Goal: Task Accomplishment & Management: Manage account settings

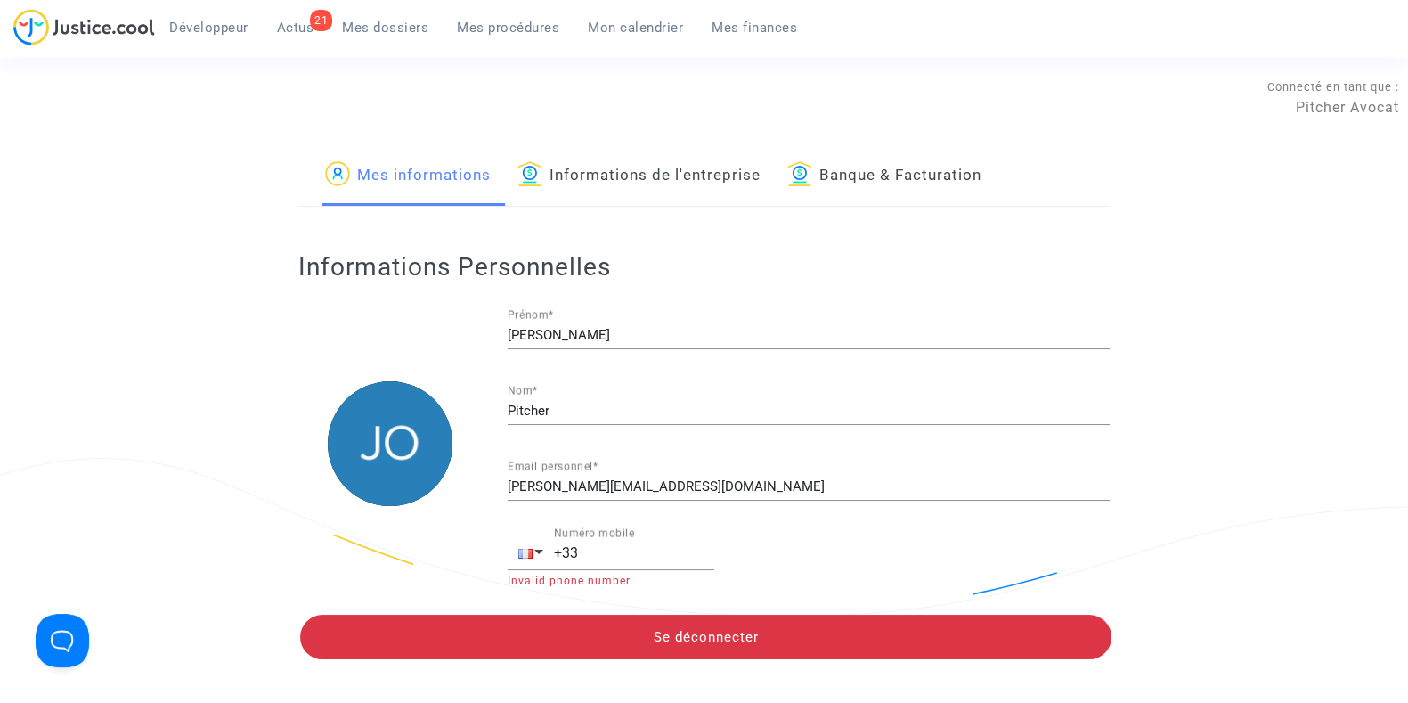
click at [368, 15] on link "Mes dossiers" at bounding box center [385, 27] width 115 height 27
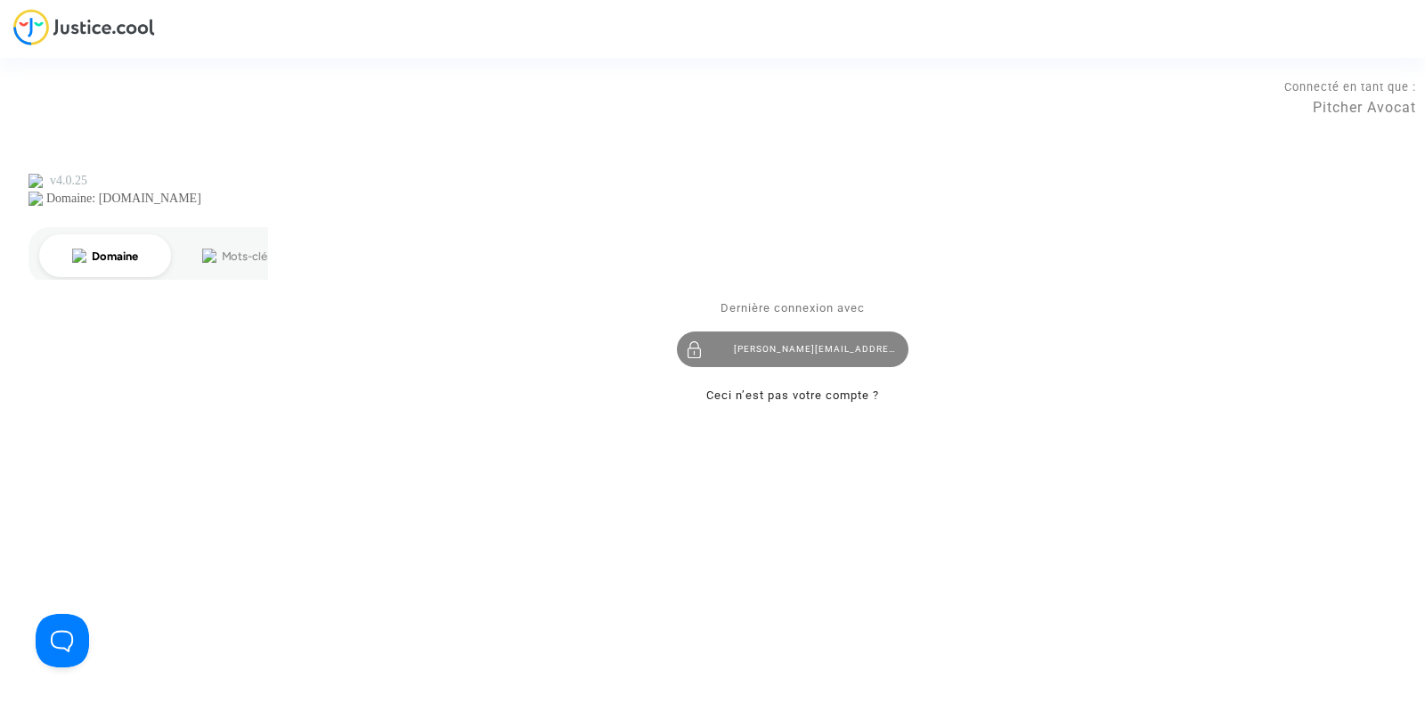
click at [786, 354] on div "[PERSON_NAME][EMAIL_ADDRESS][DOMAIN_NAME]" at bounding box center [793, 349] width 232 height 36
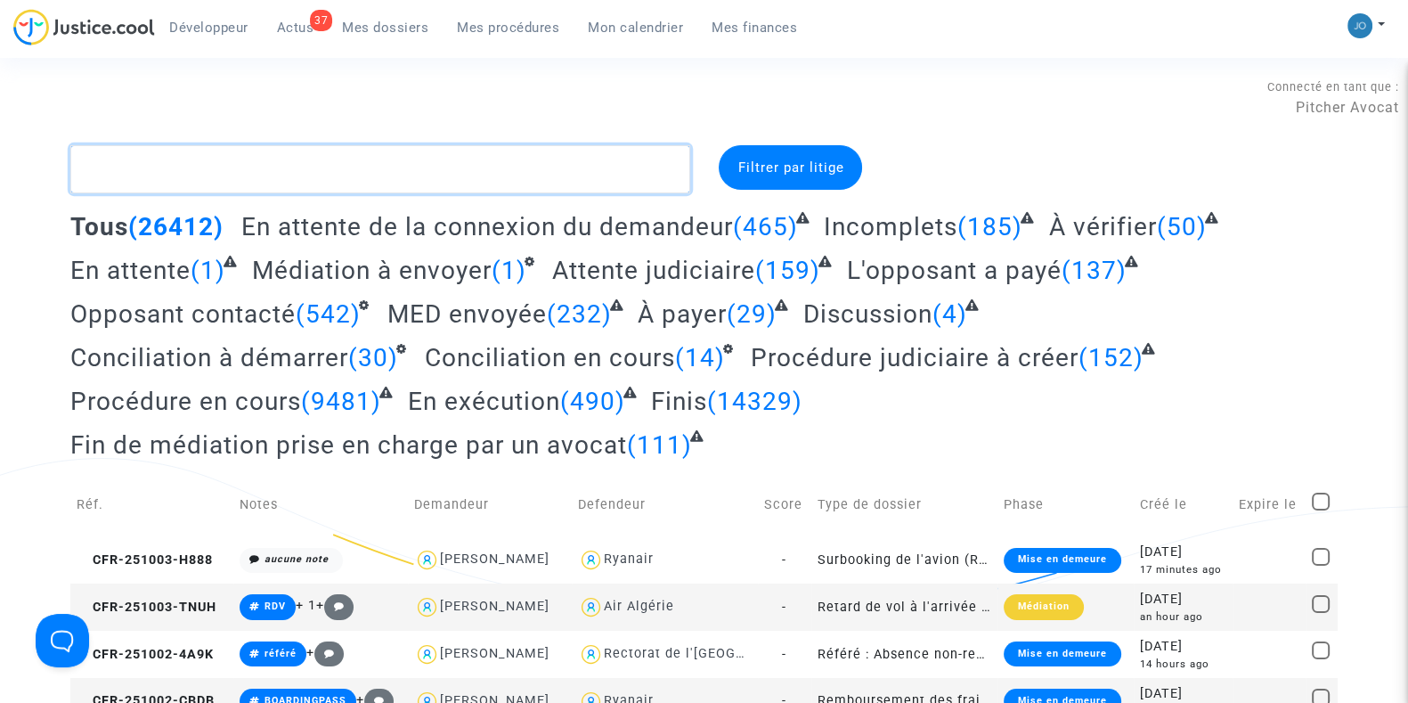
click at [477, 171] on textarea at bounding box center [380, 169] width 620 height 48
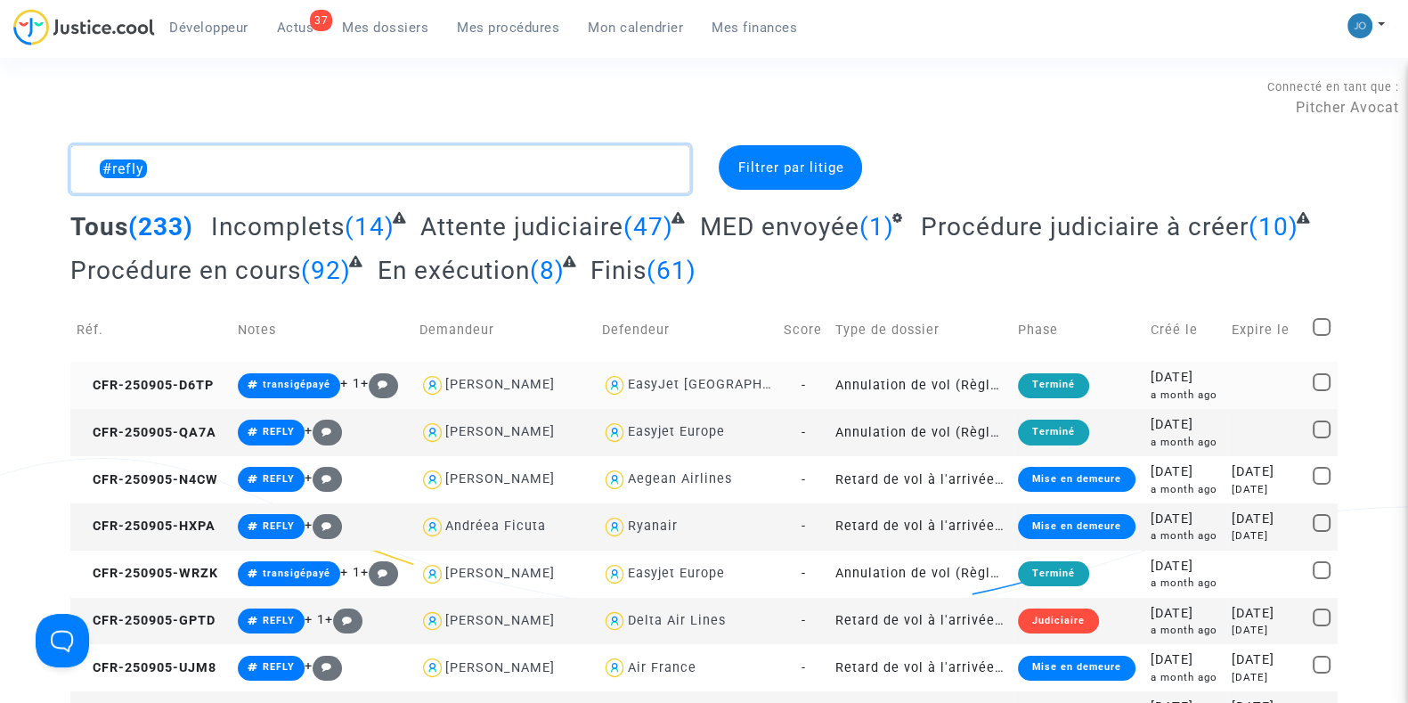
type textarea "#refly"
click at [1056, 148] on div at bounding box center [1135, 169] width 431 height 48
click at [1207, 479] on div "2025-09-05" at bounding box center [1185, 472] width 69 height 20
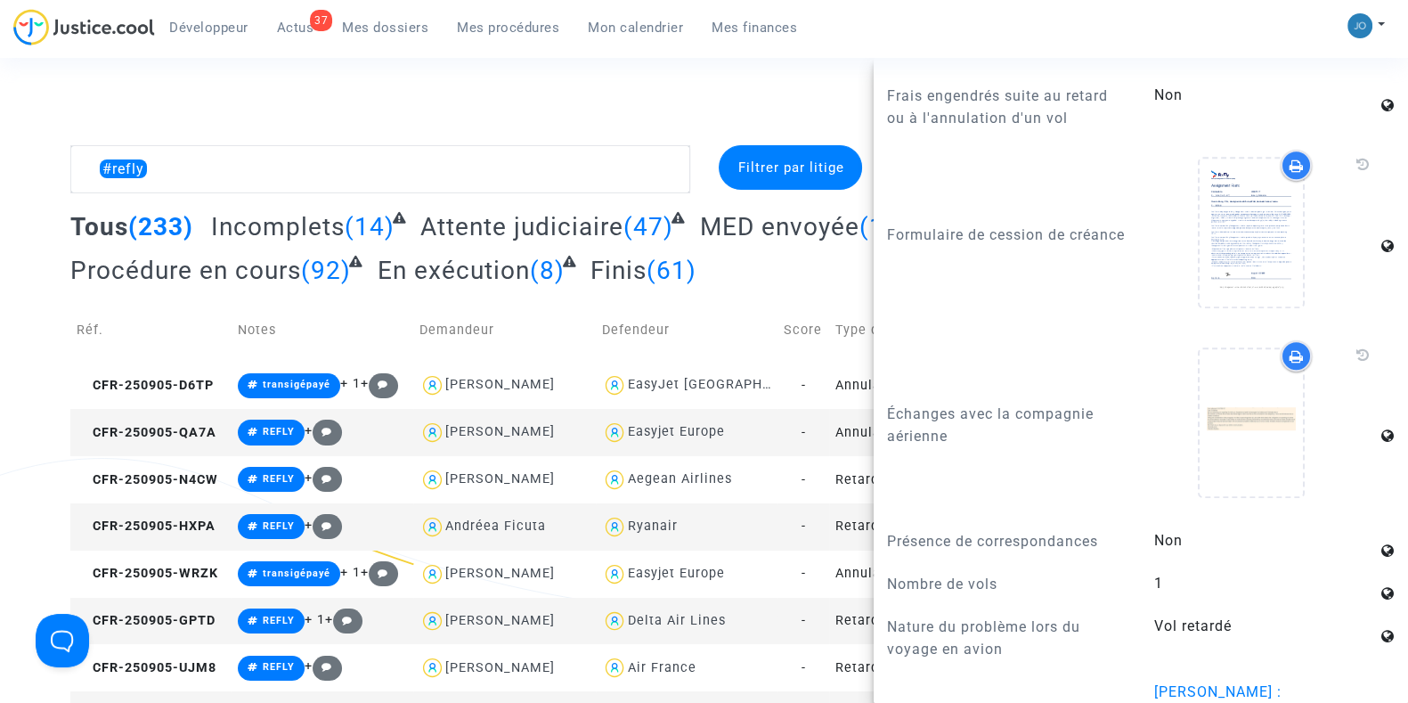
scroll to position [1558, 0]
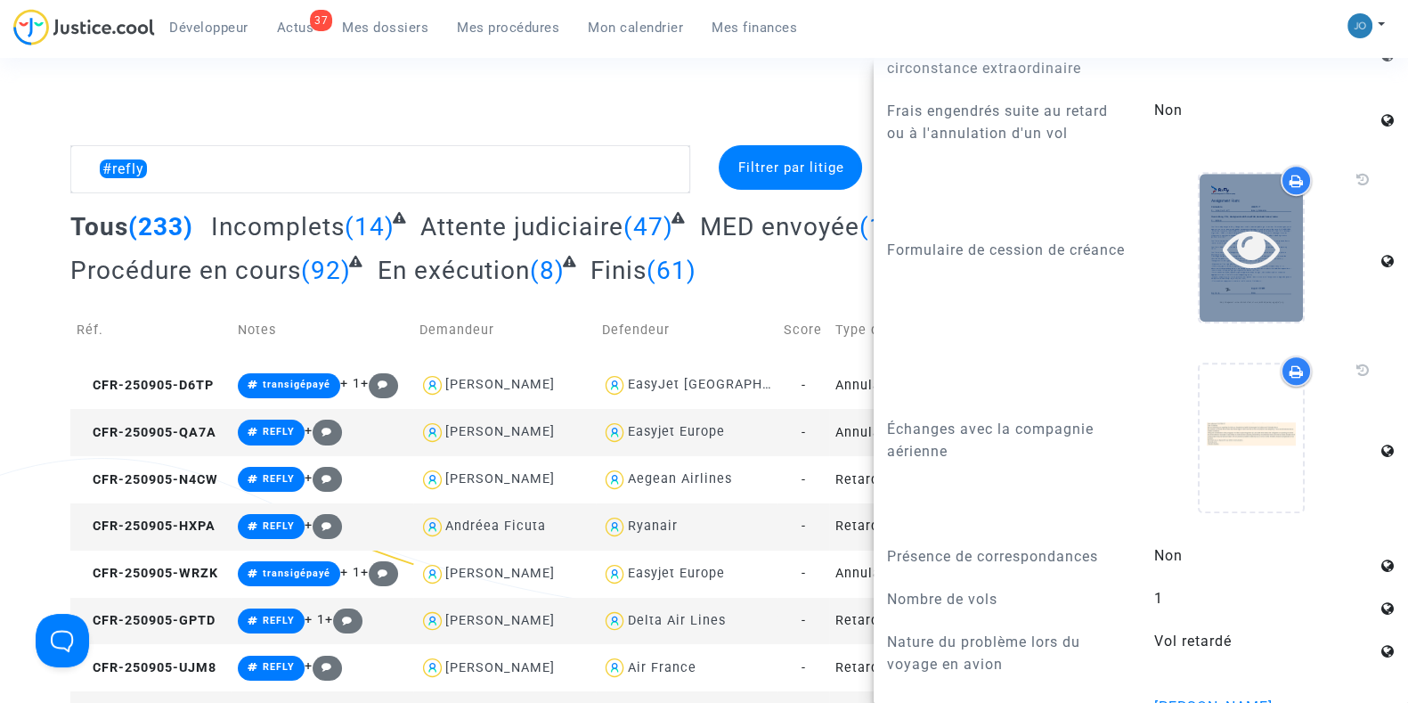
click at [1245, 219] on icon at bounding box center [1252, 247] width 58 height 57
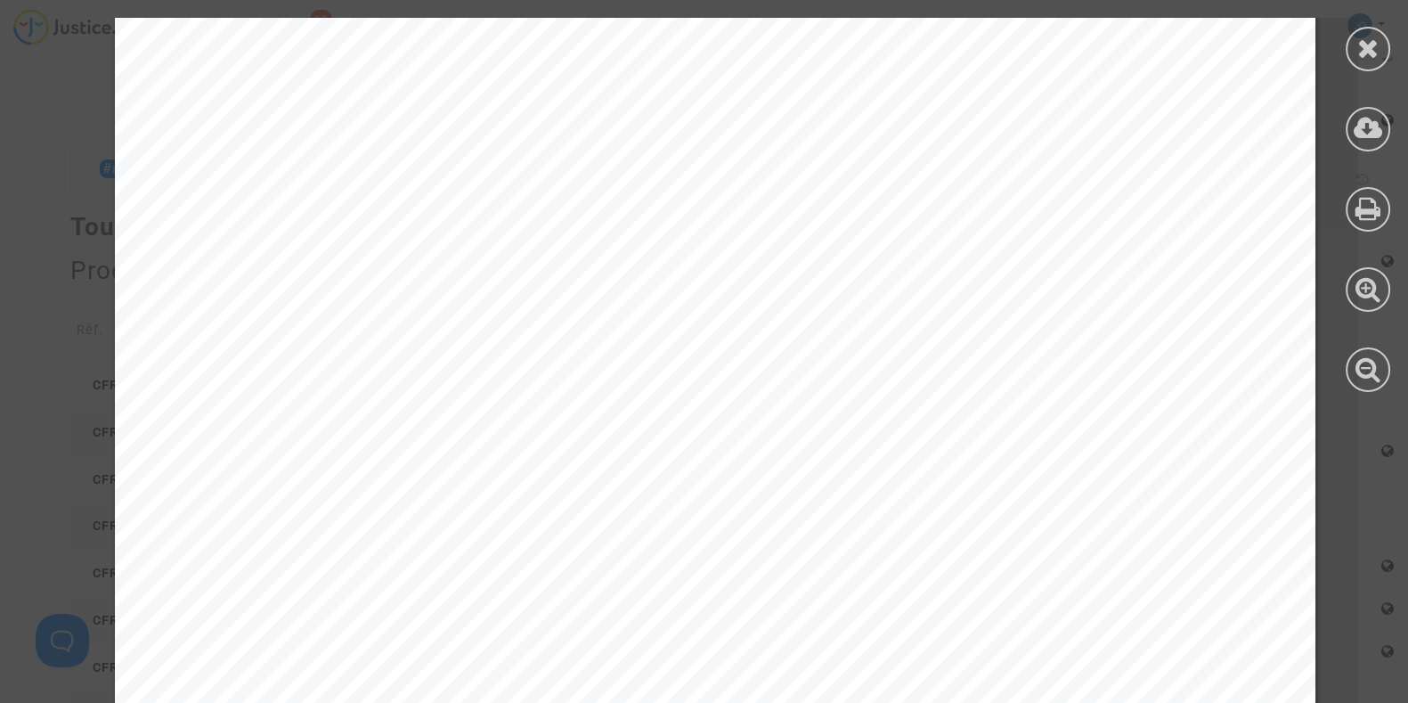
scroll to position [465, 0]
drag, startPoint x: 767, startPoint y: 452, endPoint x: 1044, endPoint y: 564, distance: 298.9
click at [1044, 564] on div "ReFly Management Limited company Assignment Form: Eve Sadoine LO437117 Full nam…" at bounding box center [715, 403] width 1201 height 1700
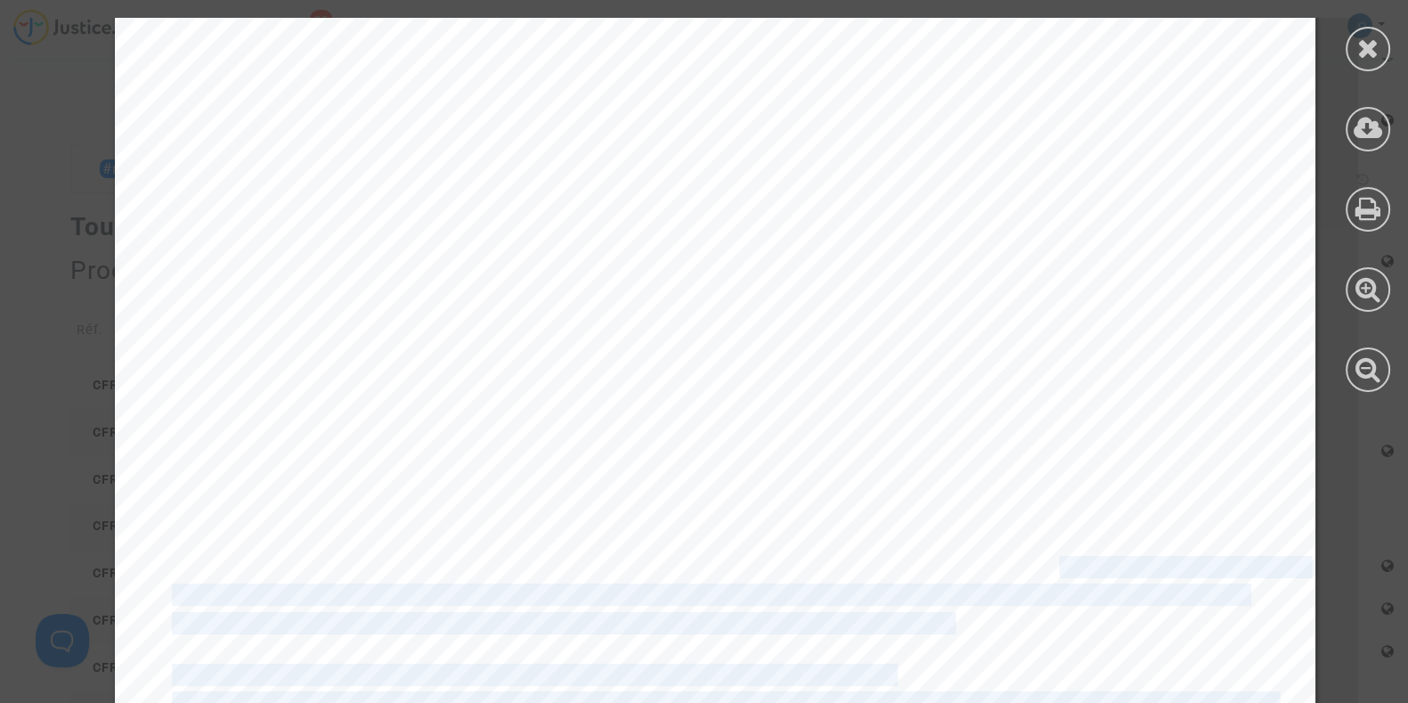
drag, startPoint x: 1044, startPoint y: 564, endPoint x: 1121, endPoint y: 564, distance: 77.5
click at [1121, 564] on span "If the assignment pursuant to this assignment form is declared invalid for any …" at bounding box center [739, 568] width 1135 height 20
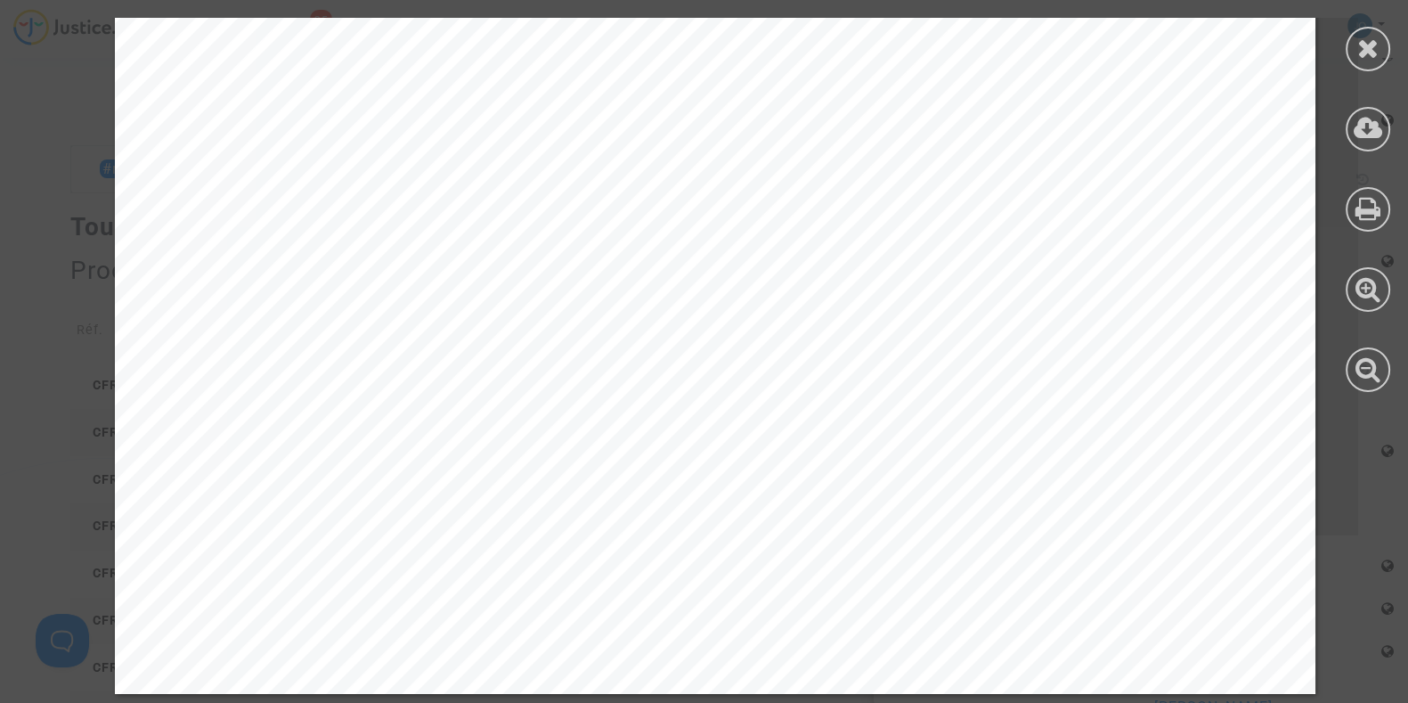
scroll to position [2748, 0]
click at [1376, 44] on icon at bounding box center [1369, 48] width 22 height 27
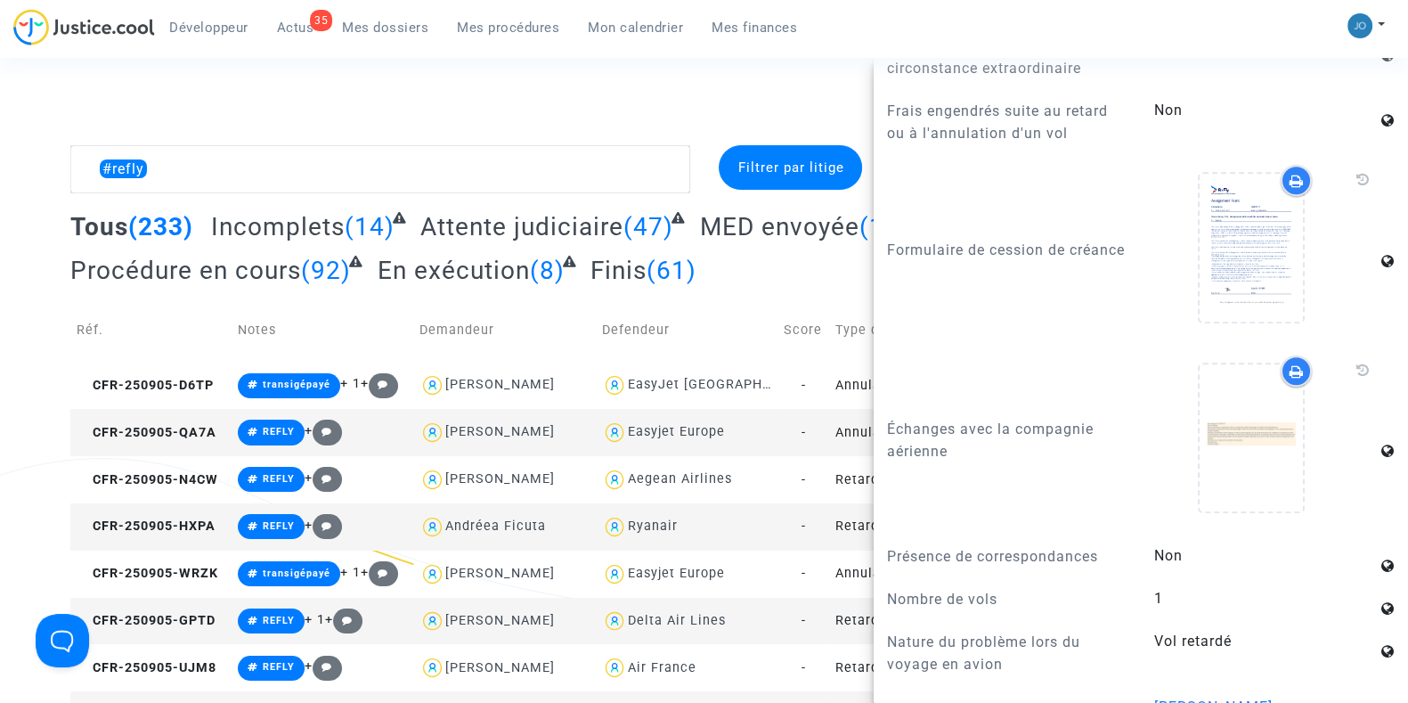
click at [799, 104] on div "Connecté en tant que : Pitcher Avocat" at bounding box center [699, 97] width 1399 height 43
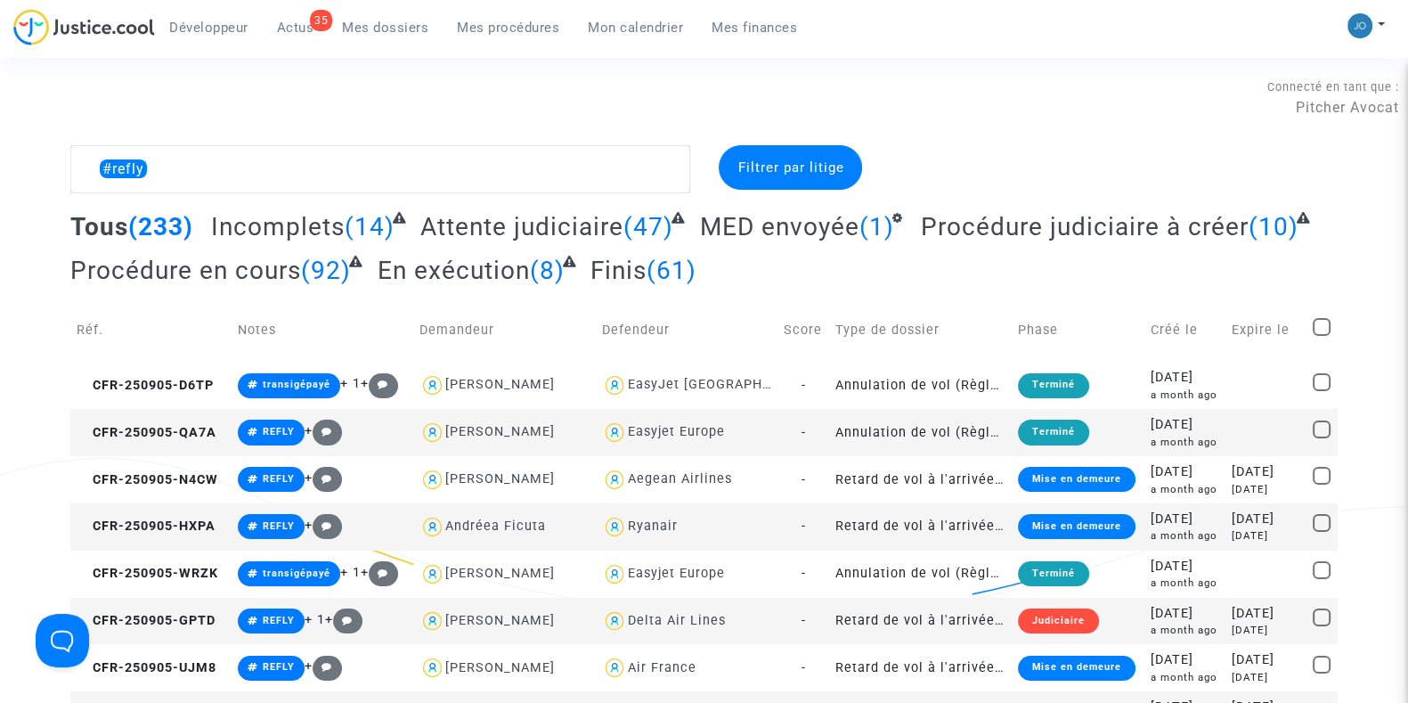
scroll to position [0, 0]
